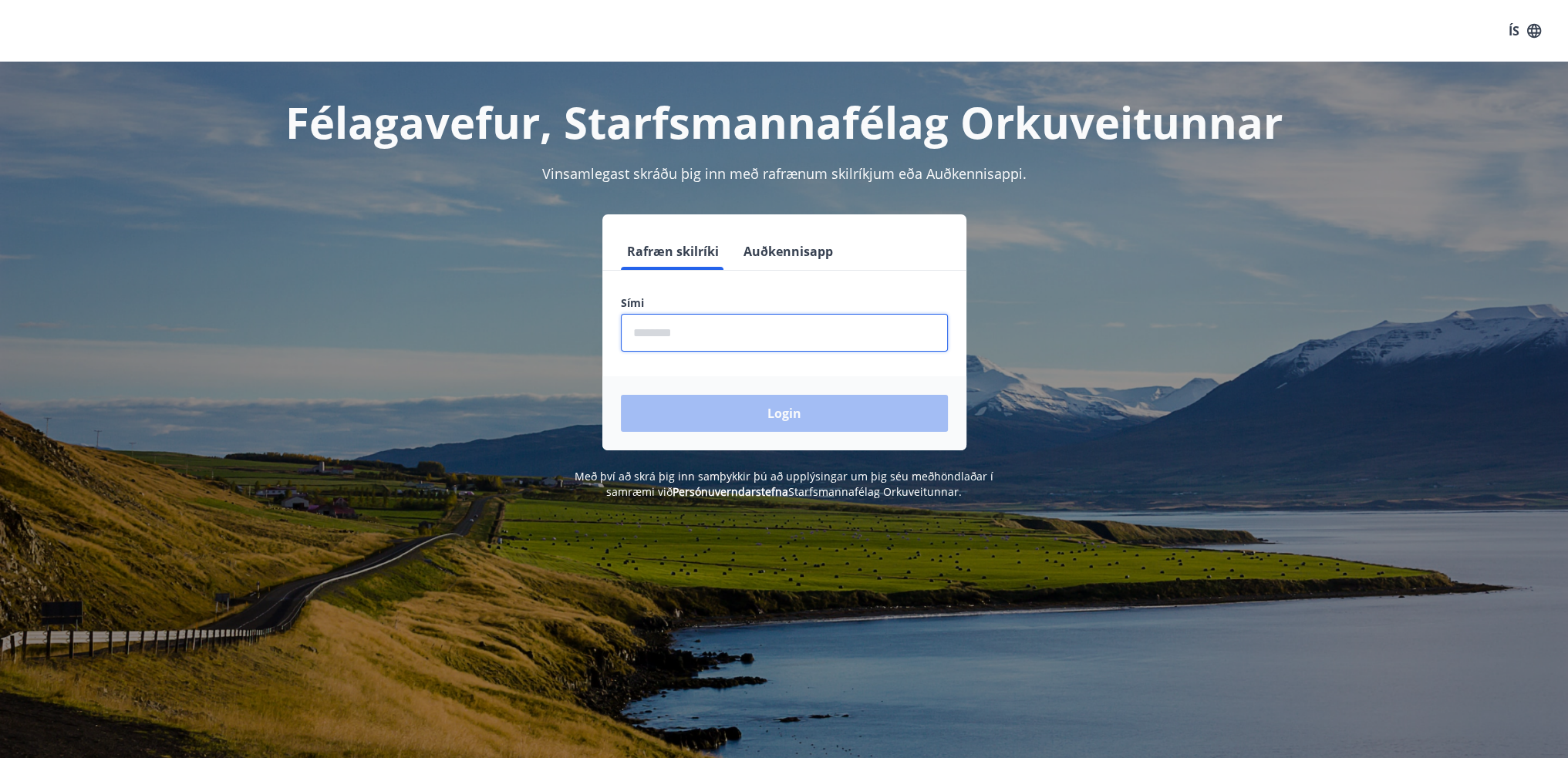
click at [671, 323] on input "phone" at bounding box center [784, 333] width 327 height 38
type input "********"
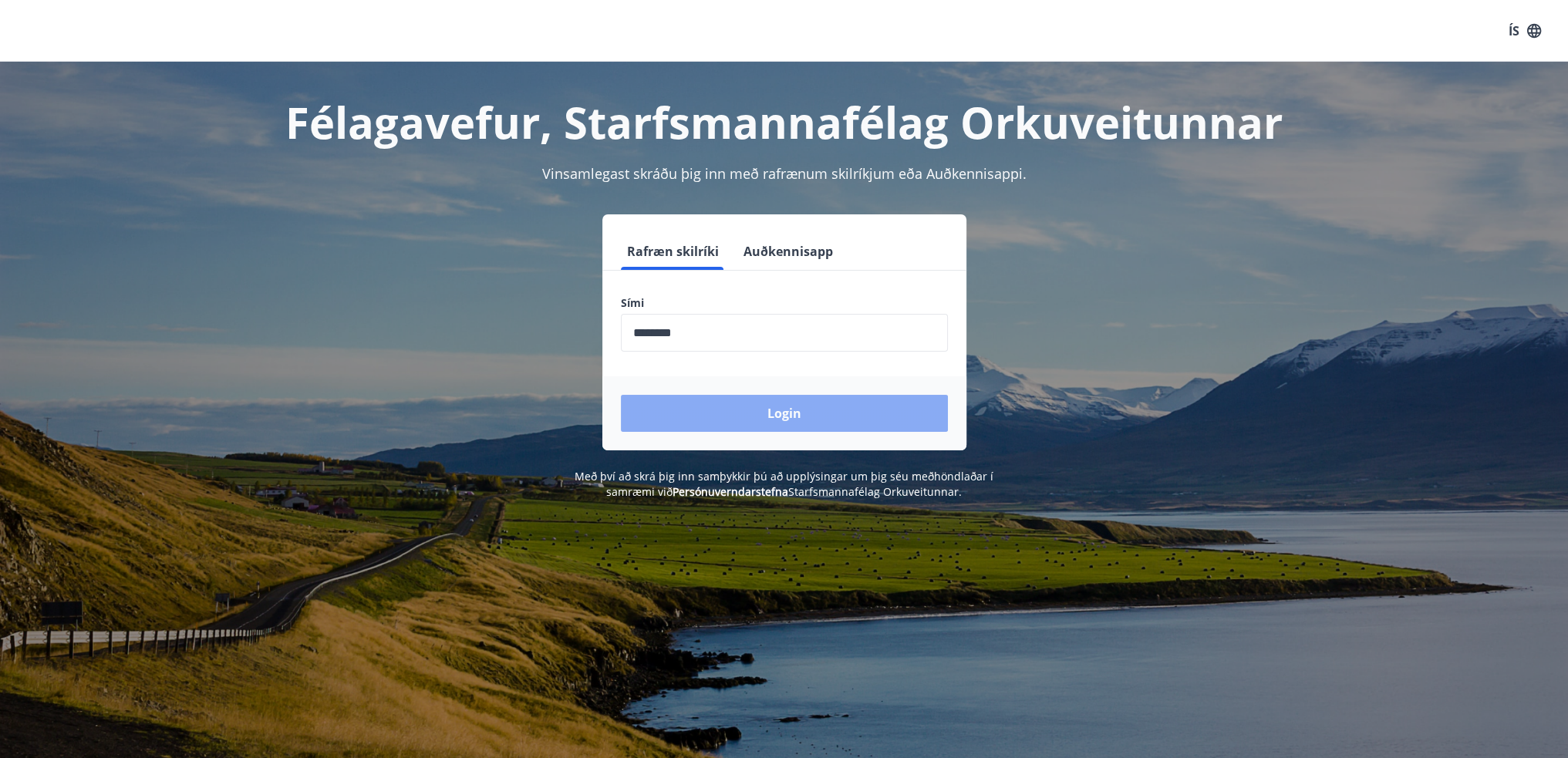
click at [799, 409] on button "Login" at bounding box center [784, 413] width 327 height 37
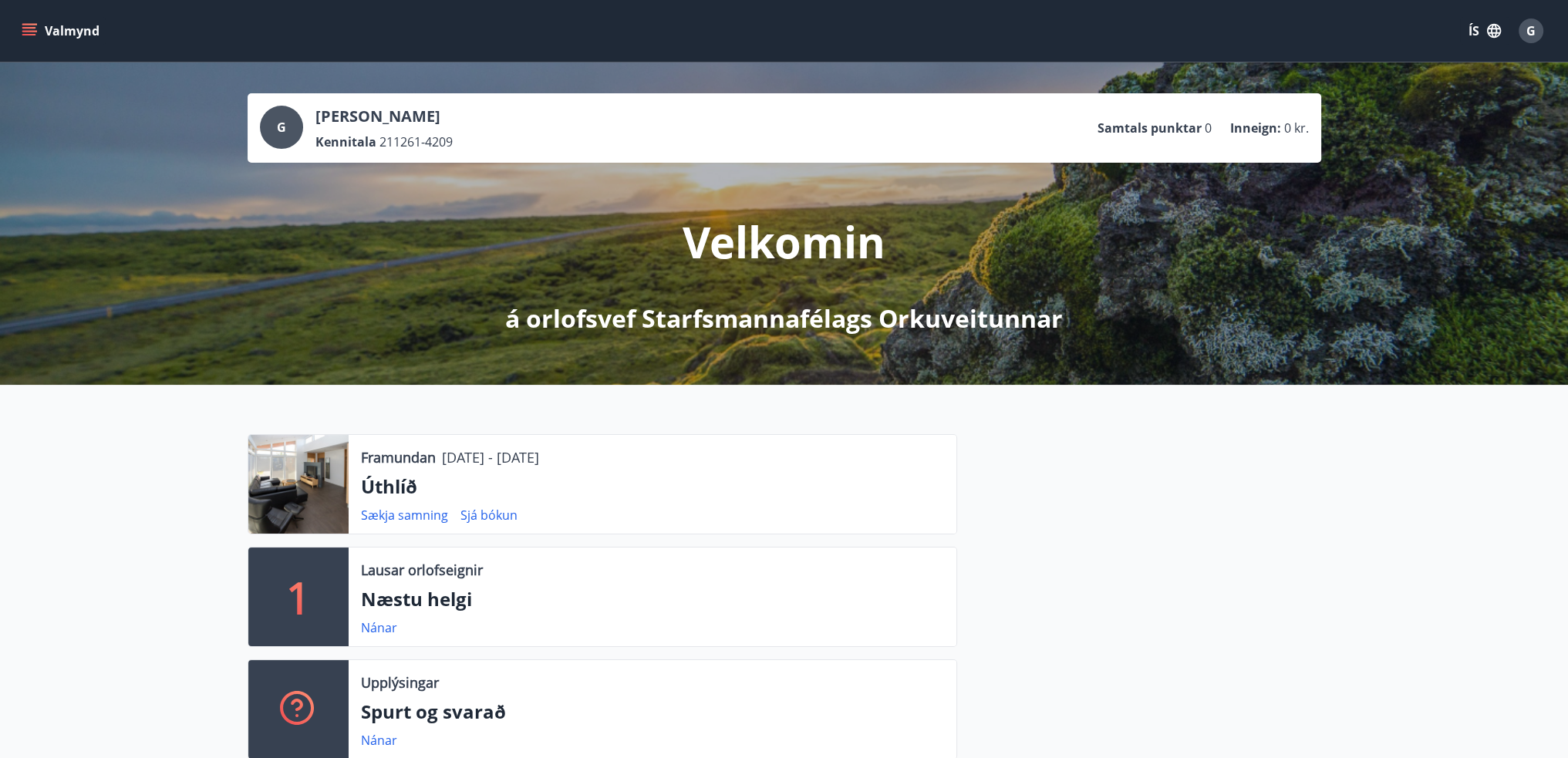
click at [384, 490] on p "Úthlíð" at bounding box center [652, 487] width 583 height 26
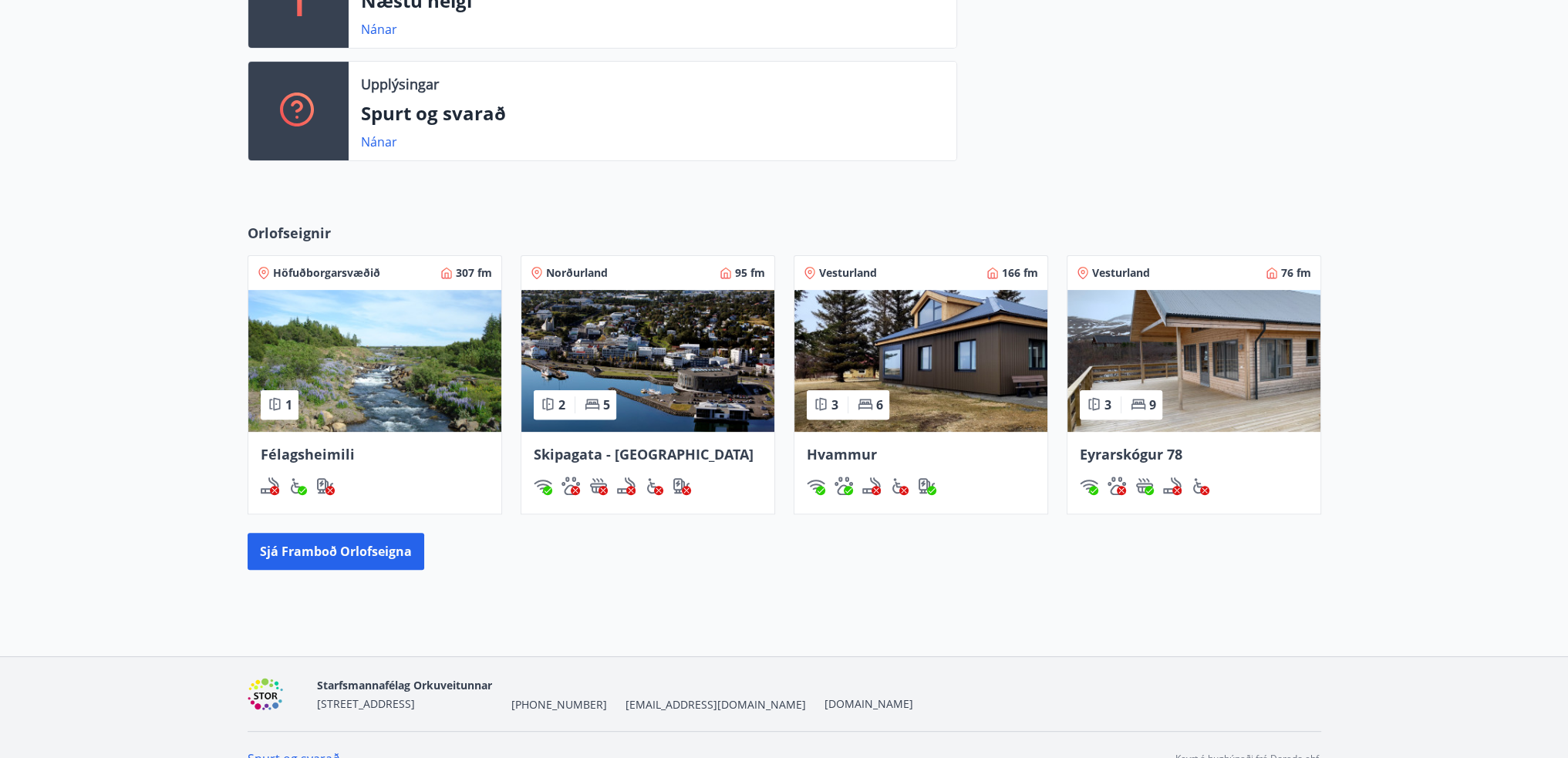
scroll to position [625, 0]
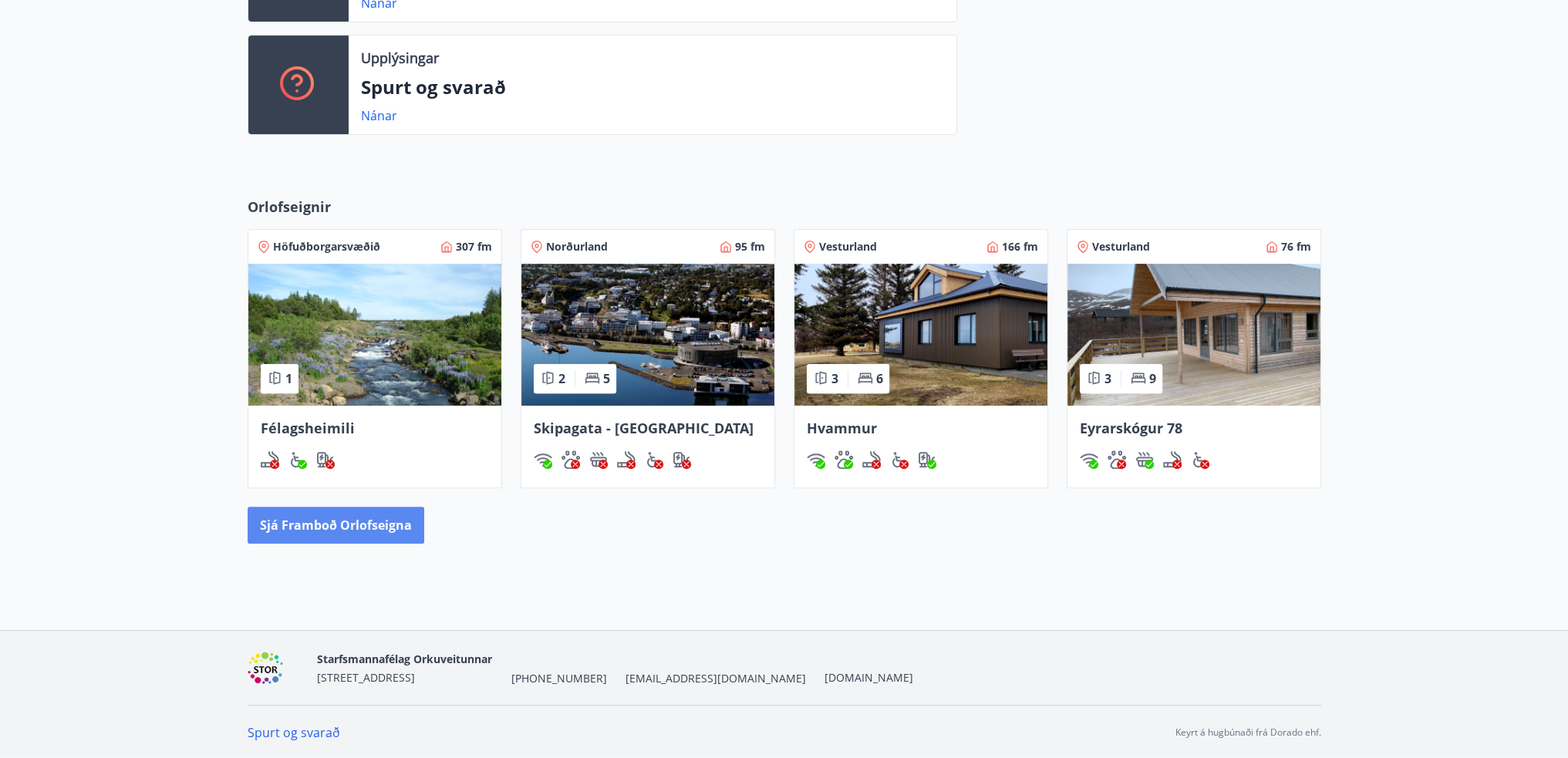
click at [354, 524] on button "Sjá framboð orlofseigna" at bounding box center [336, 525] width 176 height 37
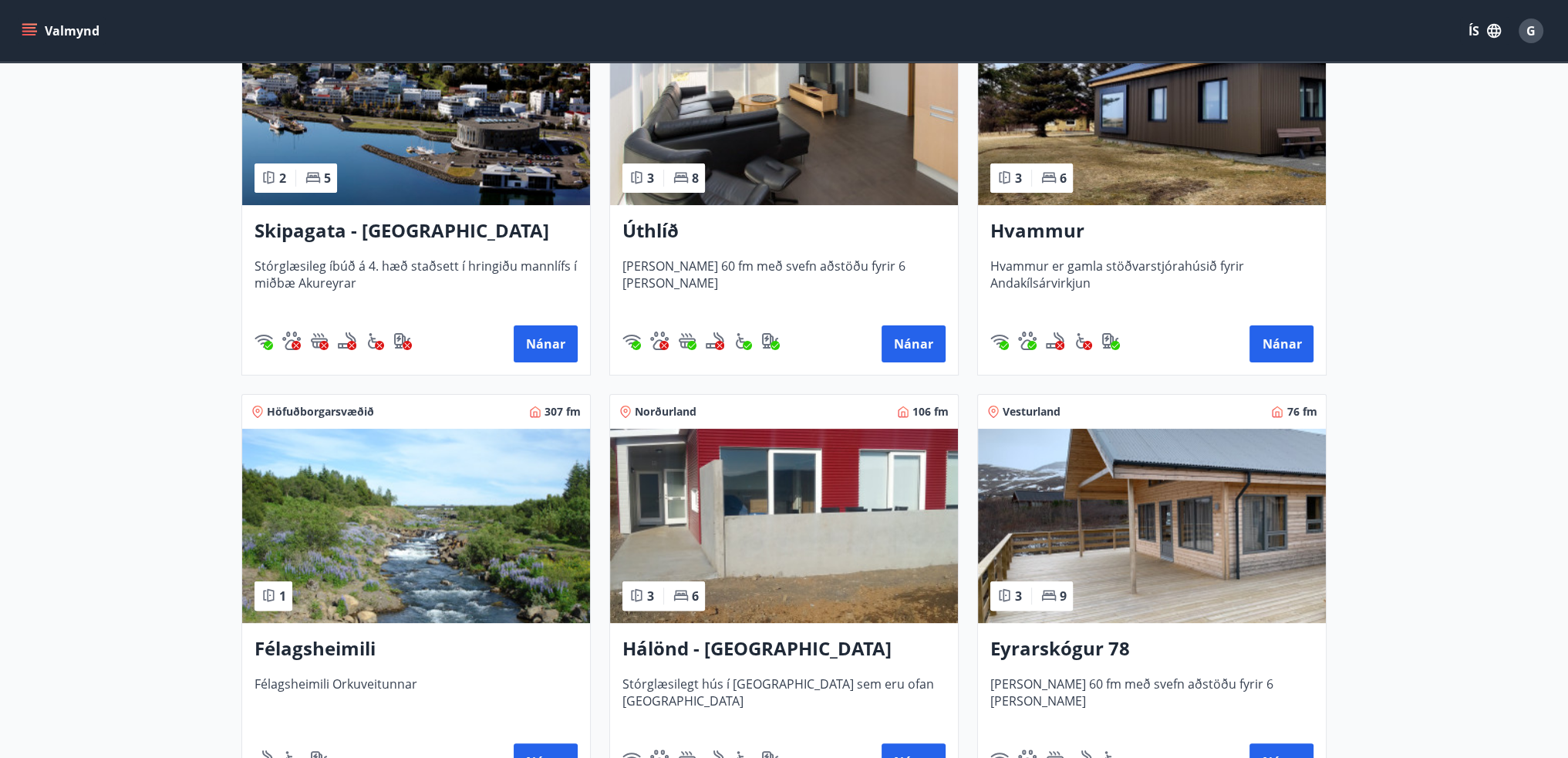
scroll to position [386, 0]
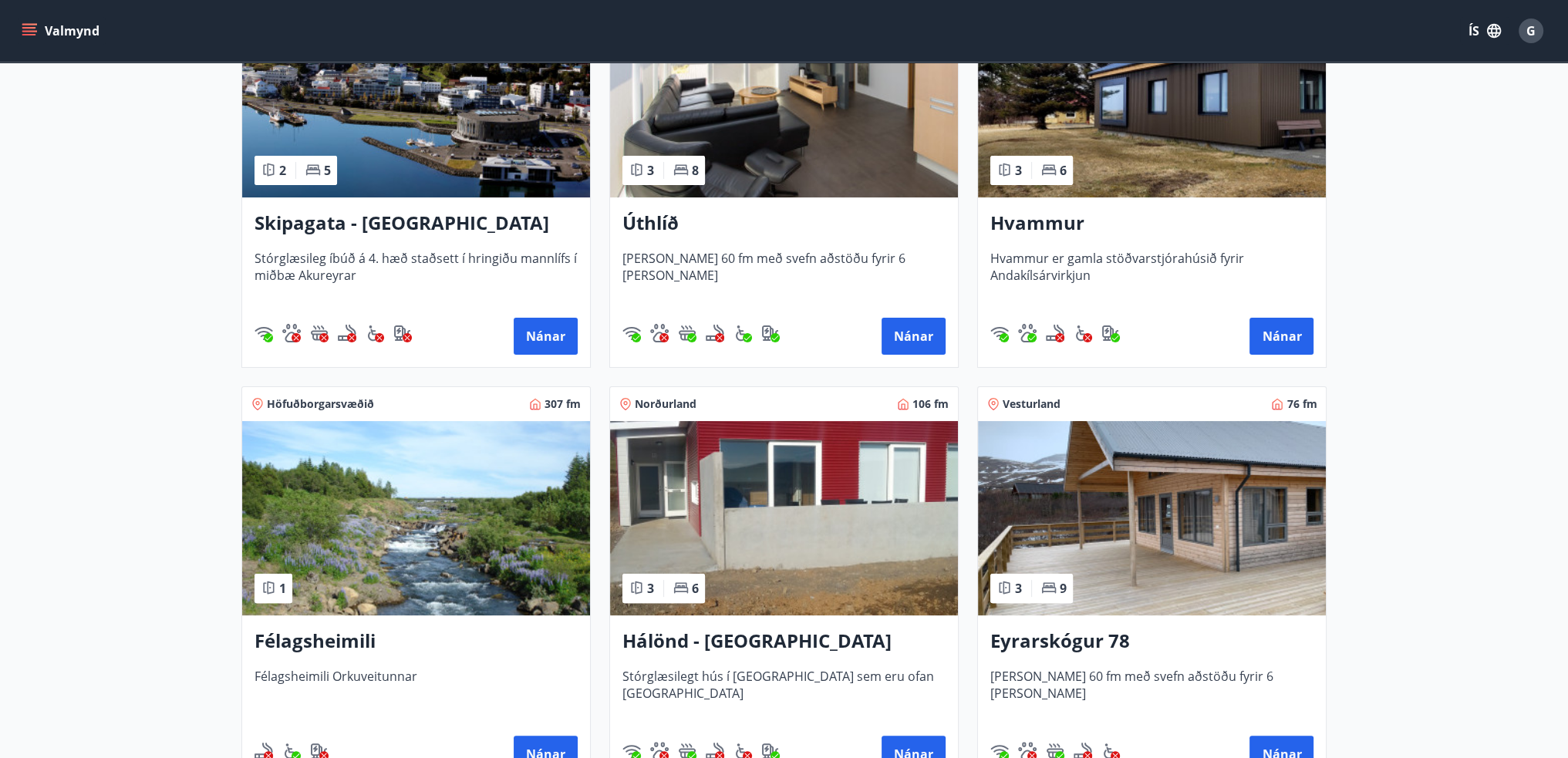
click at [650, 226] on h3 "Úthlíð" at bounding box center [783, 224] width 323 height 28
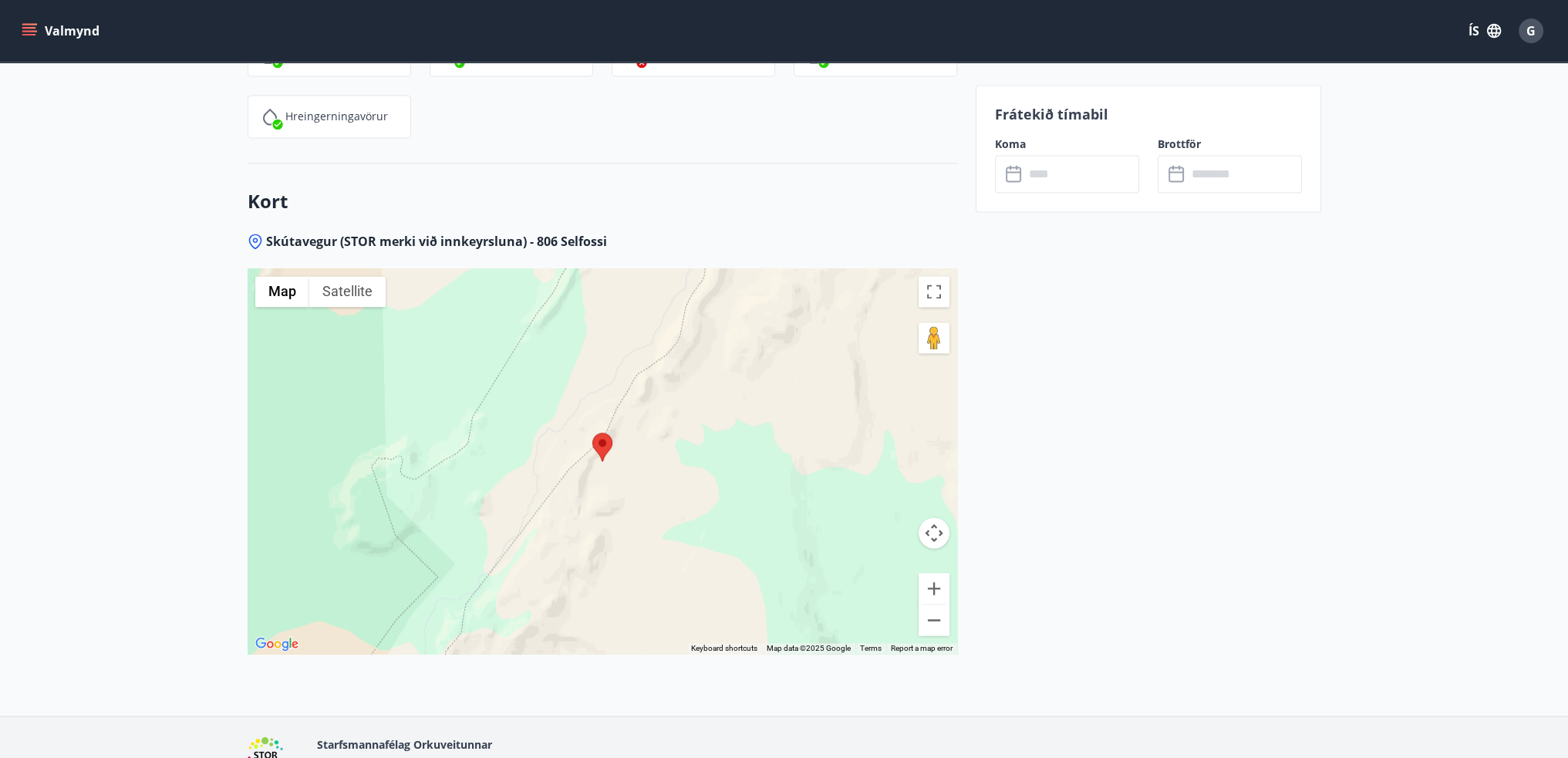
scroll to position [3009, 0]
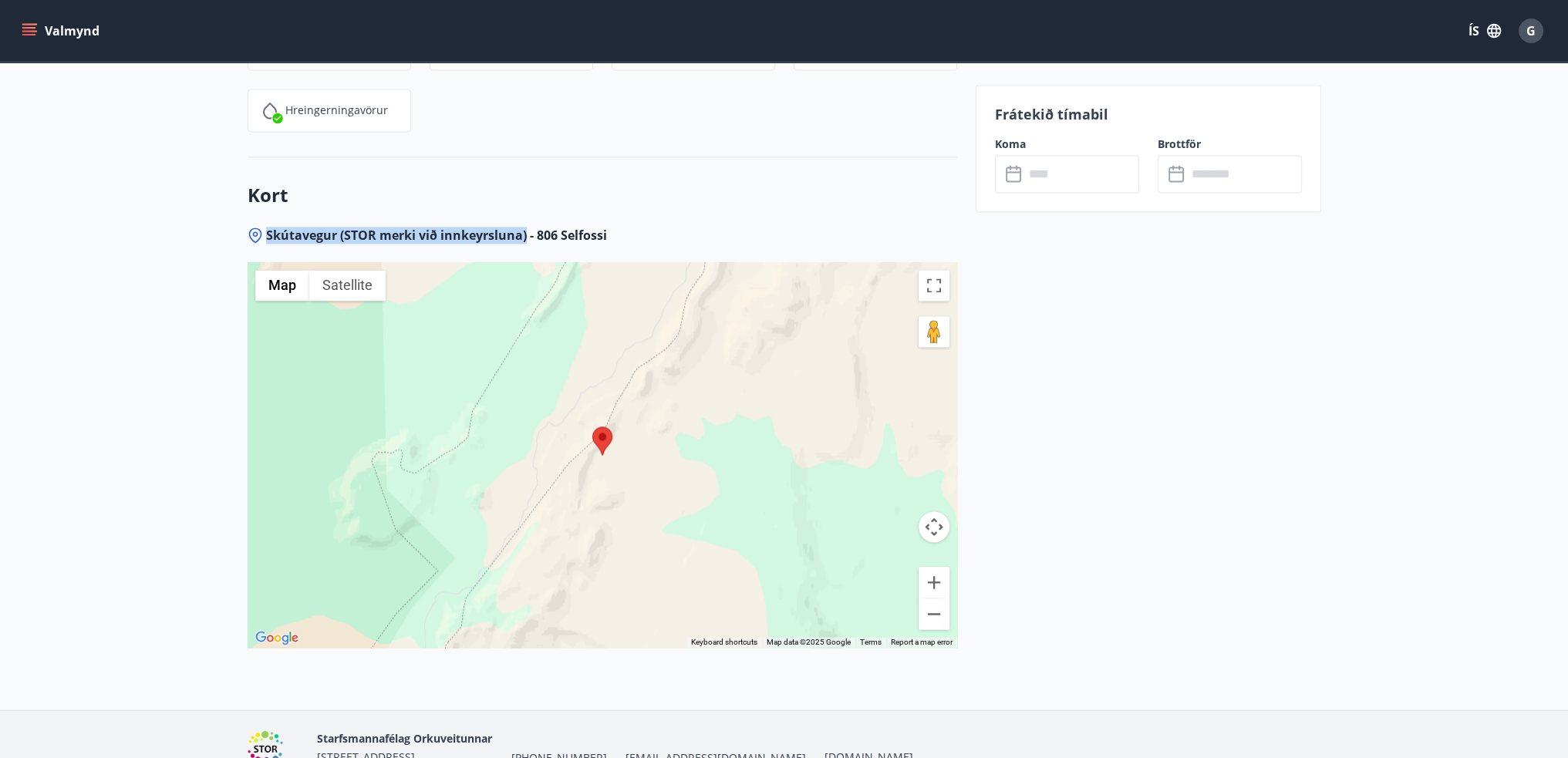
drag, startPoint x: 266, startPoint y: 175, endPoint x: 525, endPoint y: 179, distance: 259.0
click at [525, 227] on span "Skútavegur (STOR merki við innkeyrsluna) - 806 Selfossi" at bounding box center [437, 235] width 341 height 17
copy span "Skútavegur (STOR merki við innkeyrsluna)"
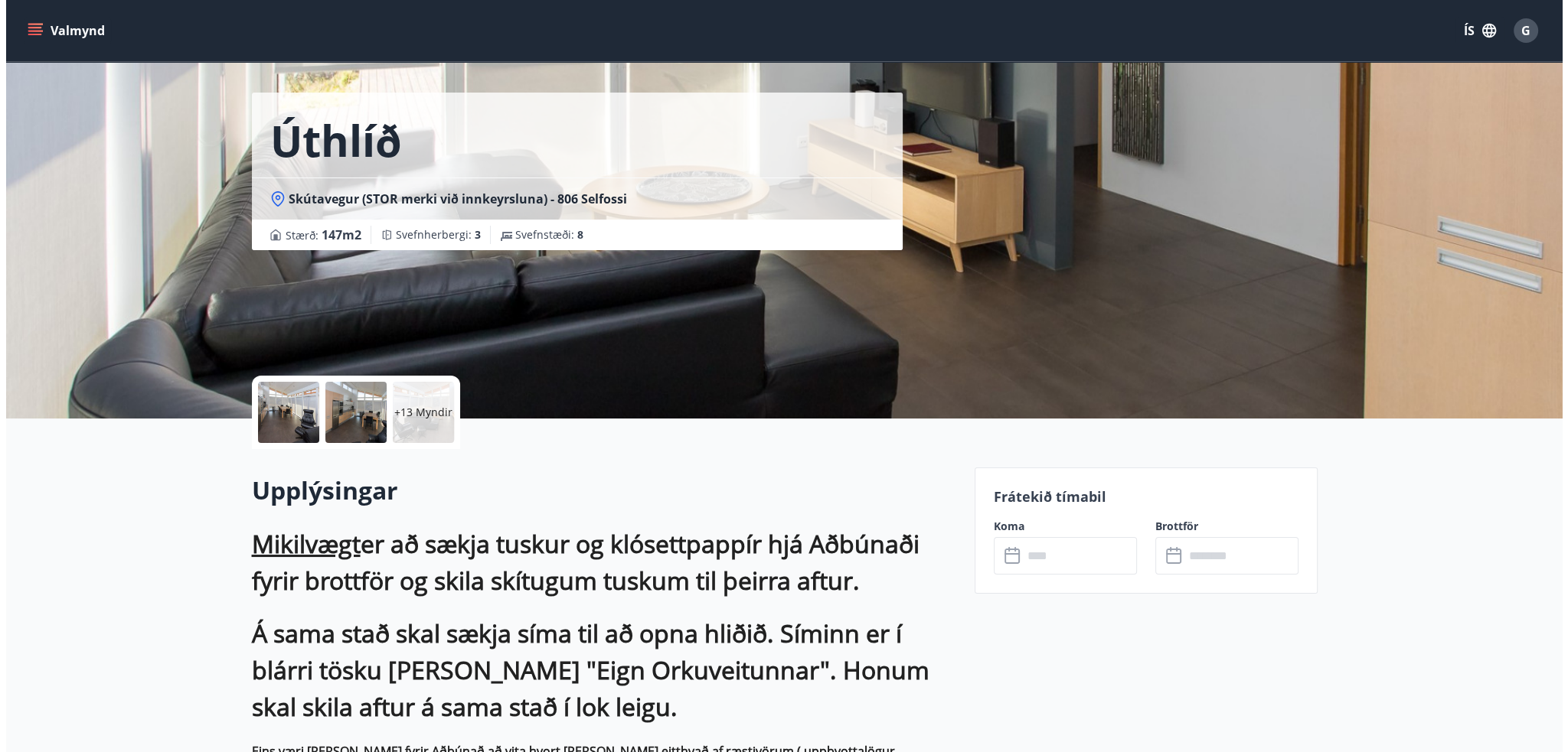
scroll to position [0, 0]
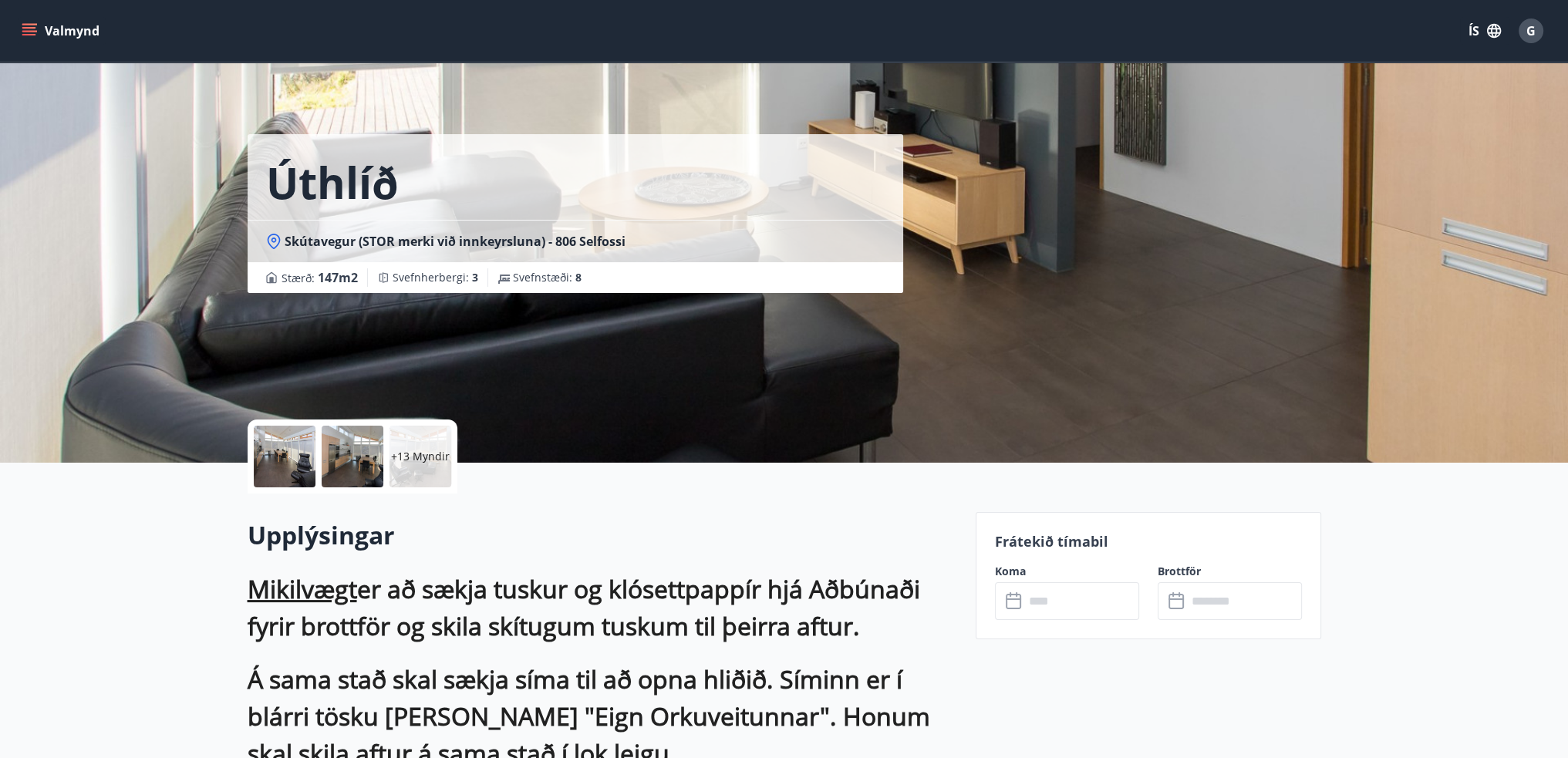
click at [295, 455] on div at bounding box center [285, 457] width 62 height 62
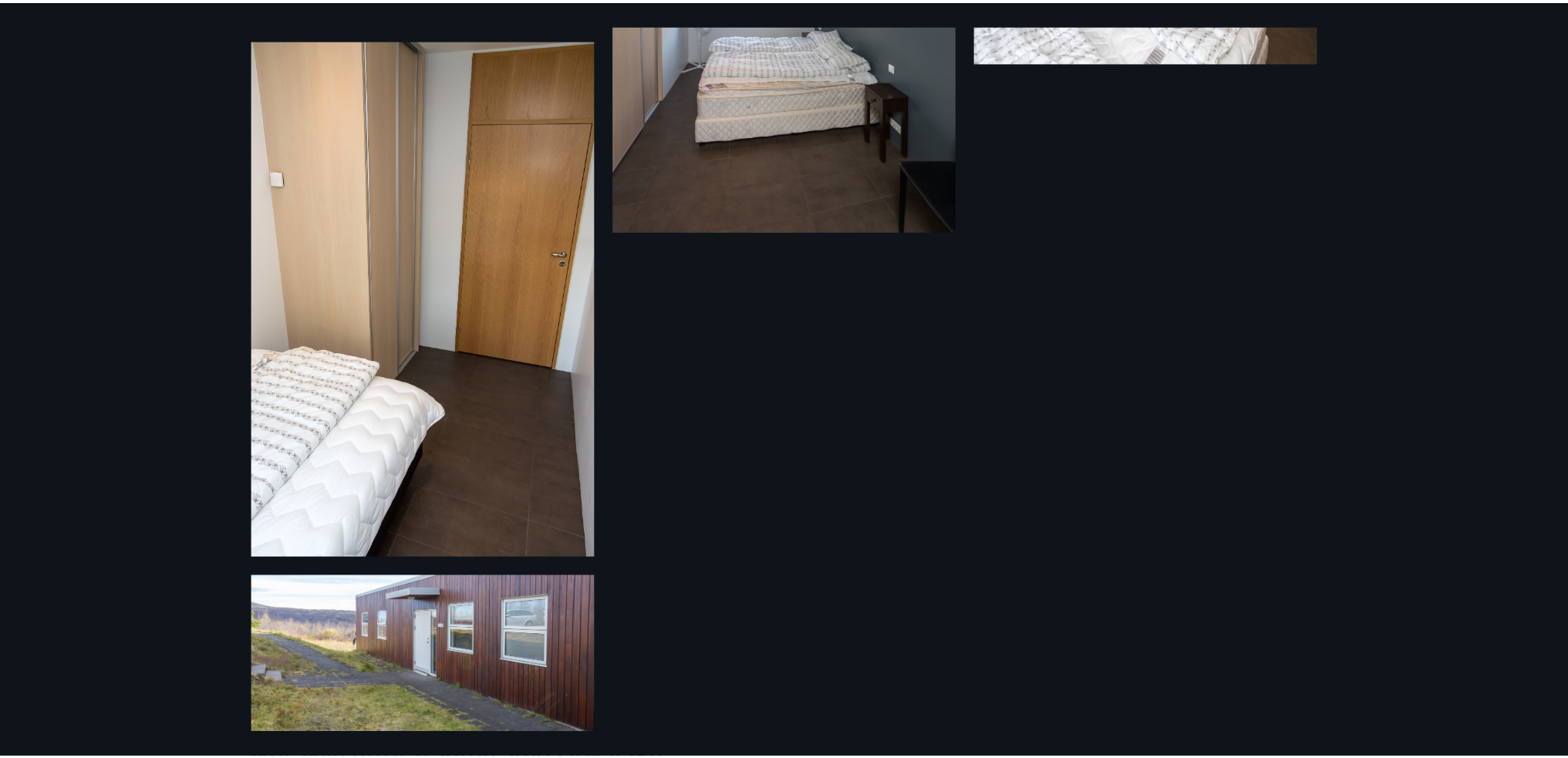
scroll to position [1701, 0]
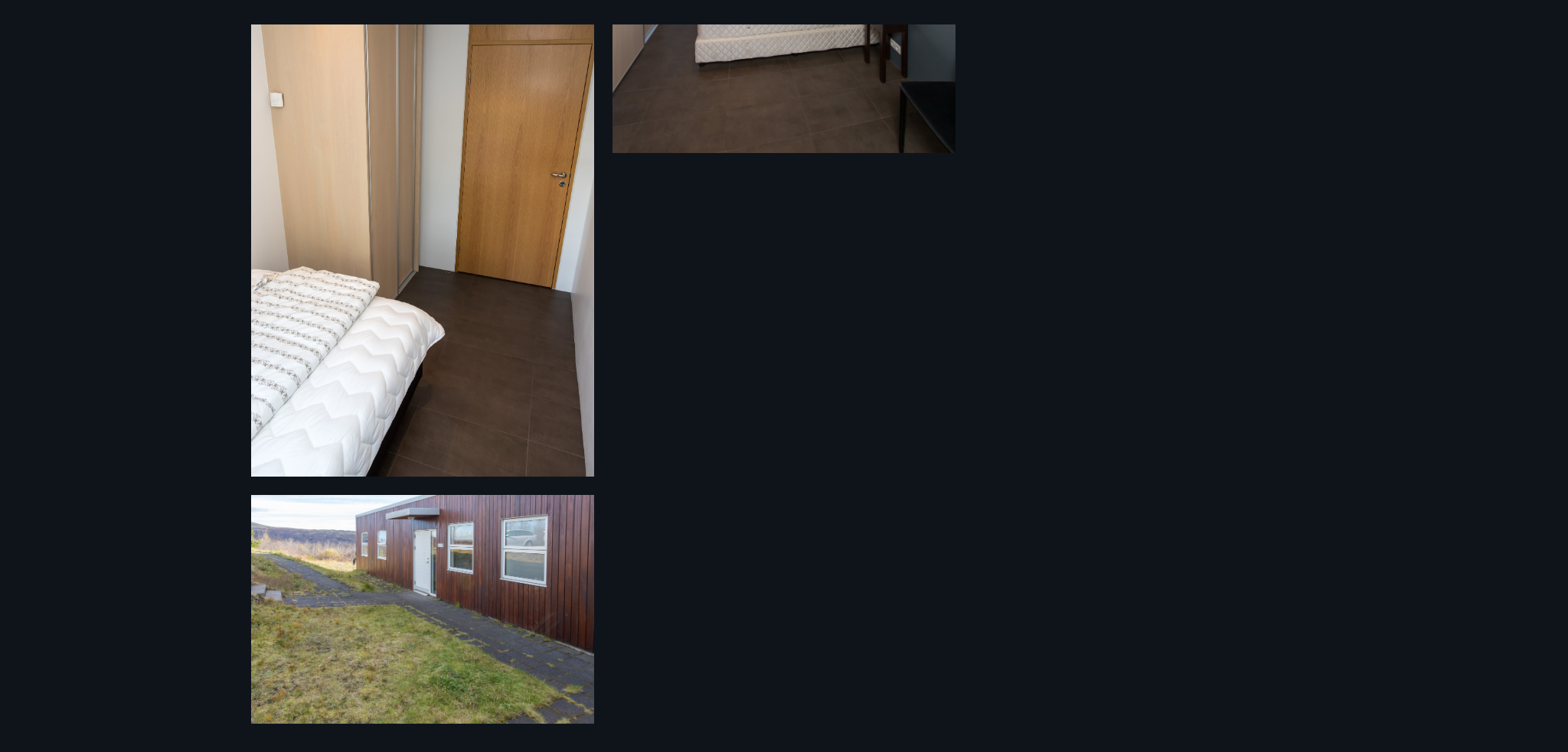
click at [1338, 393] on div "19 Myndir" at bounding box center [784, 376] width 1568 height 752
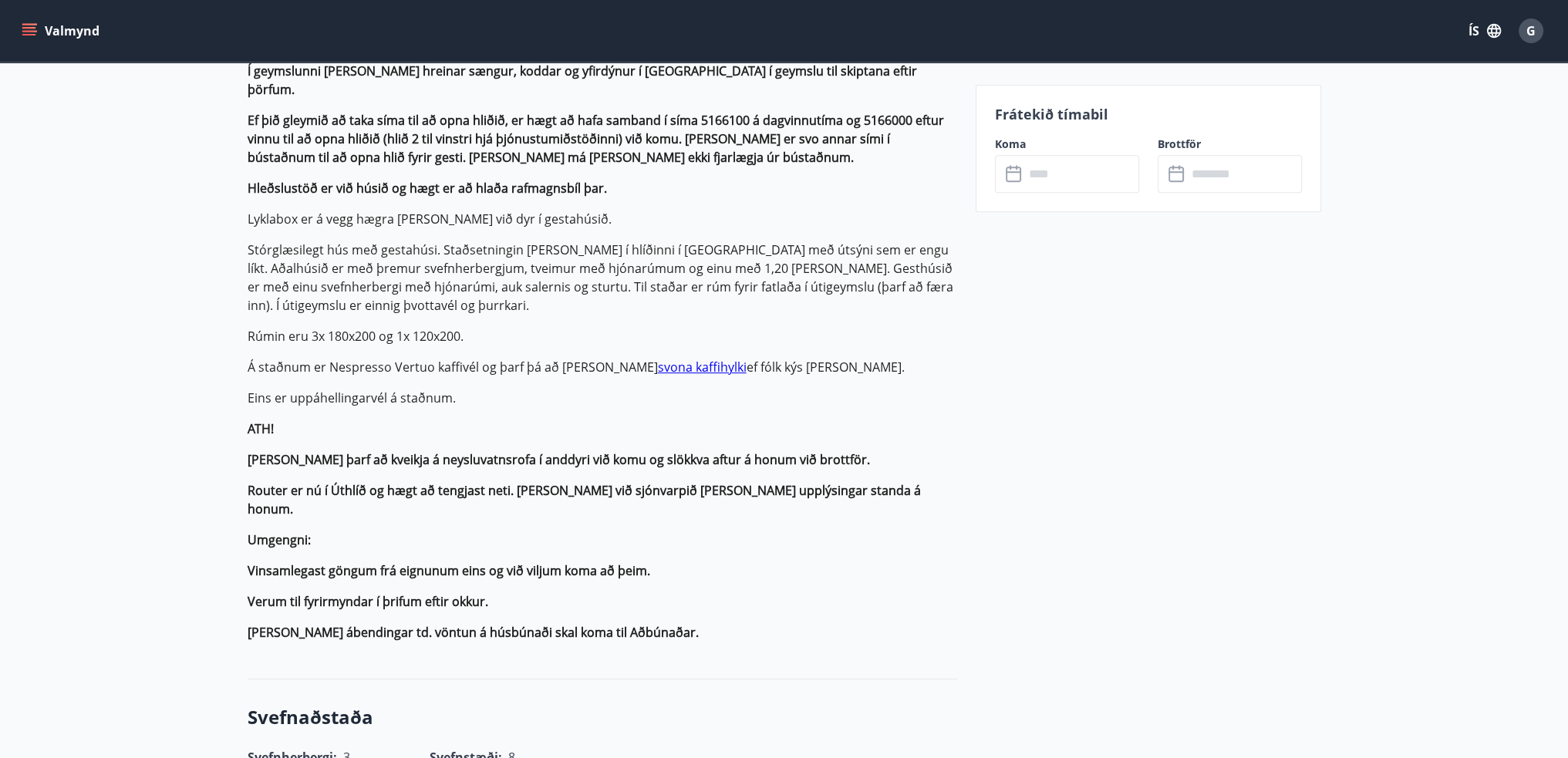
scroll to position [849, 0]
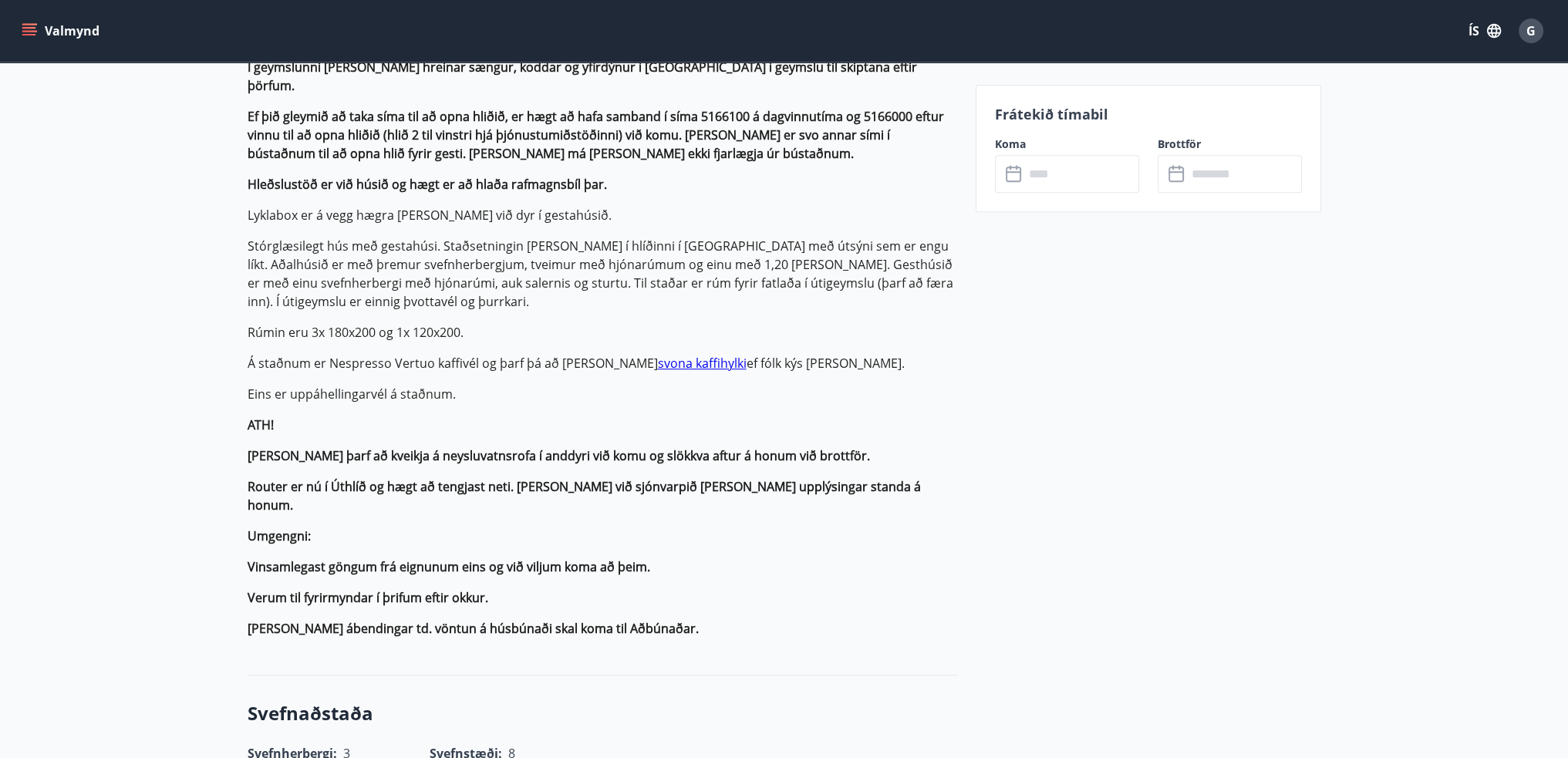
click at [659, 355] on link "svona kaffihylki" at bounding box center [702, 363] width 89 height 17
